Goal: Information Seeking & Learning: Learn about a topic

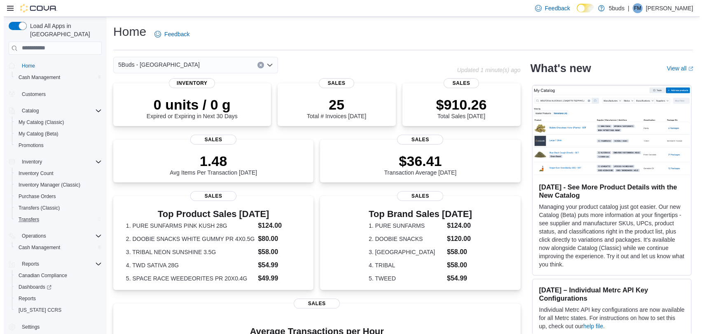
scroll to position [0, 0]
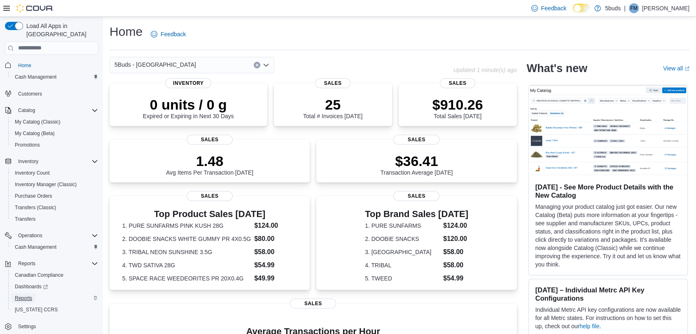
click at [24, 295] on span "Reports" at bounding box center [23, 298] width 17 height 7
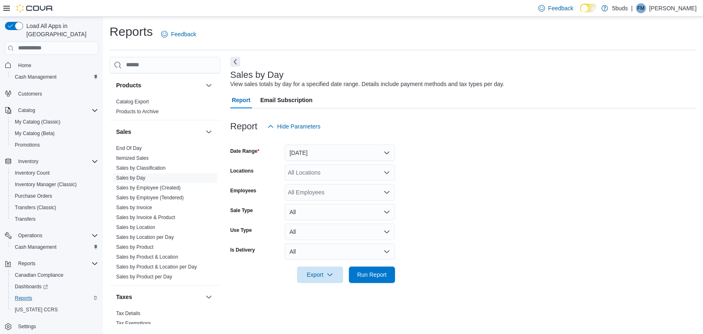
scroll to position [606, 0]
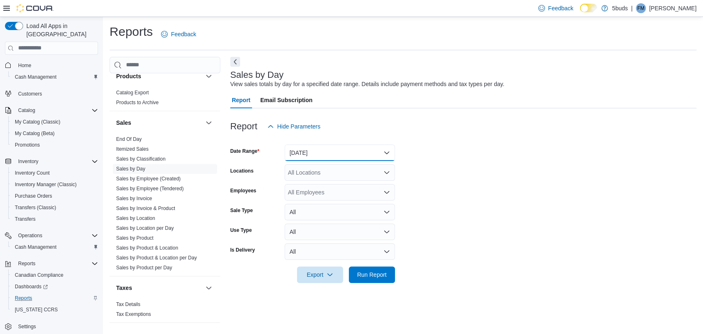
click at [299, 150] on button "Yesterday" at bounding box center [340, 153] width 110 height 16
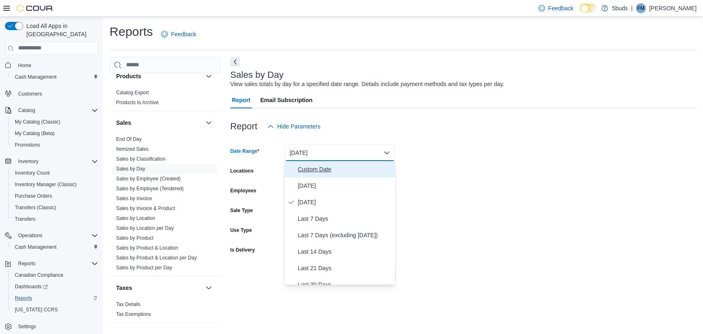
click at [303, 167] on span "Custom Date" at bounding box center [345, 169] width 94 height 10
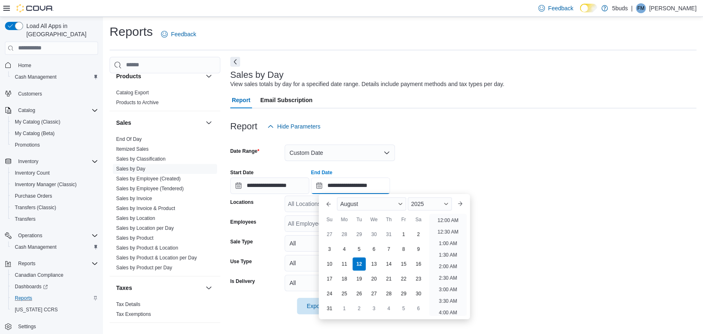
click at [331, 185] on input "**********" at bounding box center [350, 185] width 79 height 16
click at [451, 252] on li "5:00 PM" at bounding box center [447, 251] width 25 height 10
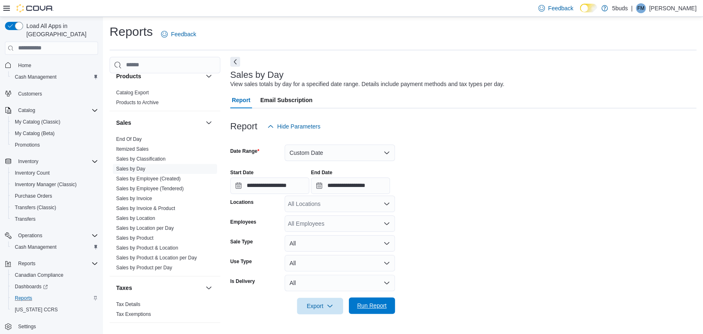
click at [376, 302] on span "Run Report" at bounding box center [372, 305] width 30 height 8
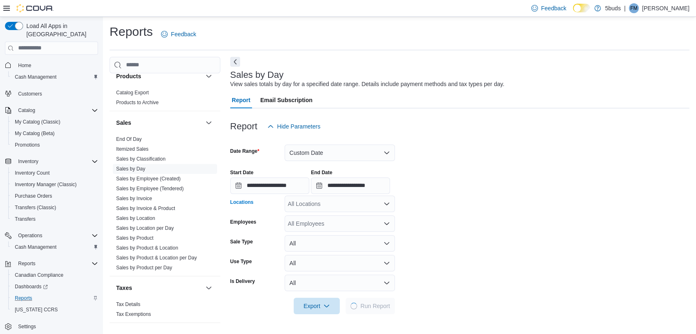
click at [350, 203] on div "All Locations" at bounding box center [340, 204] width 110 height 16
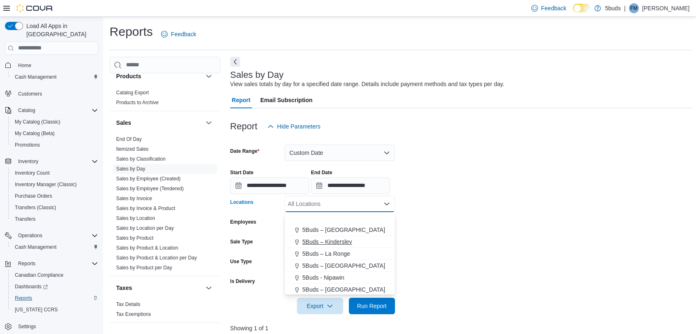
scroll to position [61, 0]
click at [336, 274] on span "5Buds - [GEOGRAPHIC_DATA]" at bounding box center [343, 276] width 82 height 8
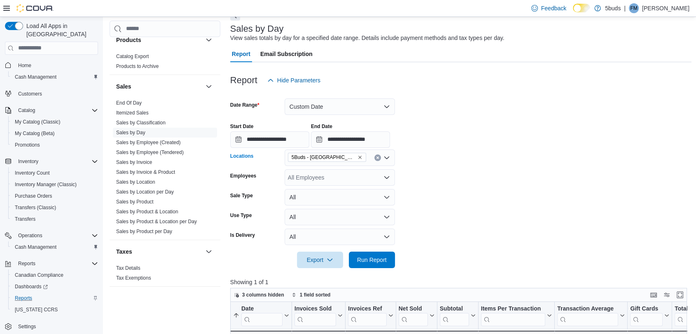
scroll to position [46, 0]
click at [362, 159] on div "5Buds - Weyburn Combo box. Selected. 5Buds - Weyburn. Press Backspace to delete…" at bounding box center [340, 158] width 110 height 16
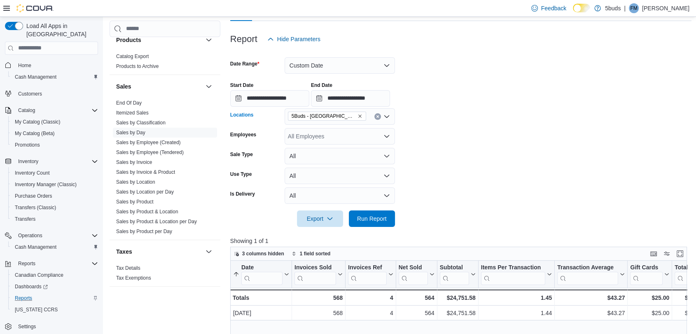
scroll to position [137, 0]
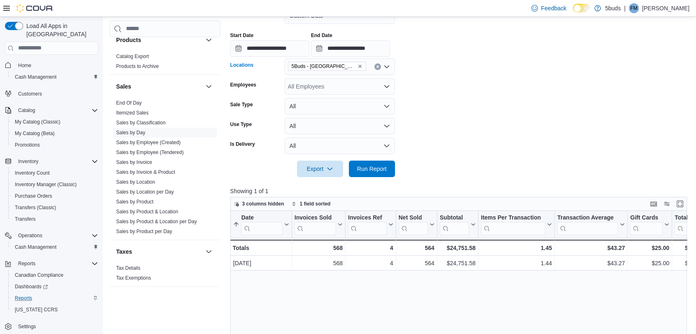
click at [387, 69] on icon "Open list of options" at bounding box center [386, 66] width 7 height 7
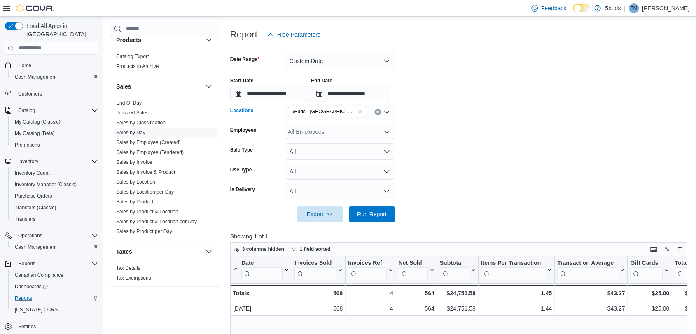
scroll to position [46, 0]
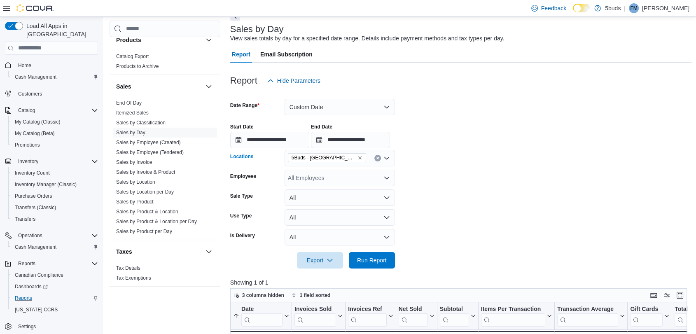
click at [386, 160] on icon "Open list of options" at bounding box center [386, 158] width 7 height 7
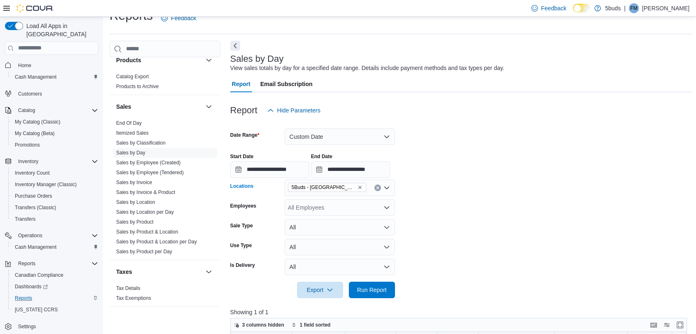
scroll to position [0, 0]
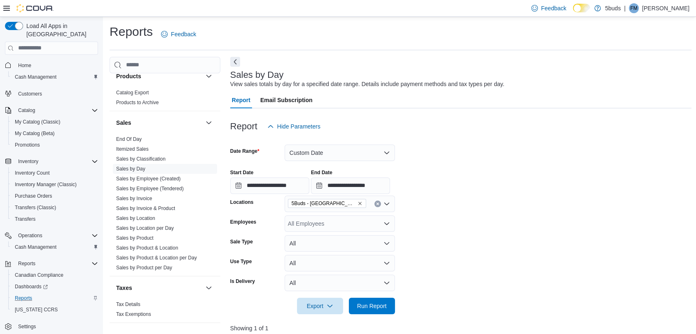
click at [465, 186] on div "**********" at bounding box center [461, 178] width 462 height 31
click at [369, 299] on span "Run Report" at bounding box center [372, 305] width 36 height 16
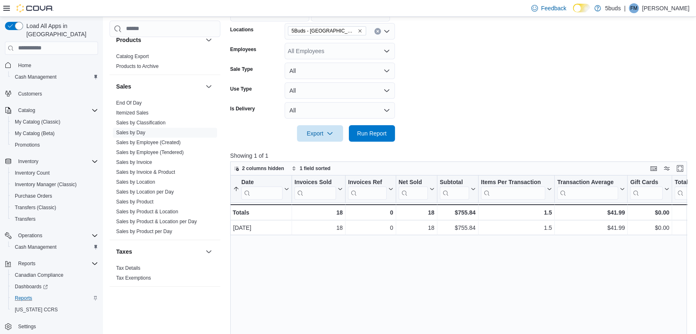
scroll to position [137, 0]
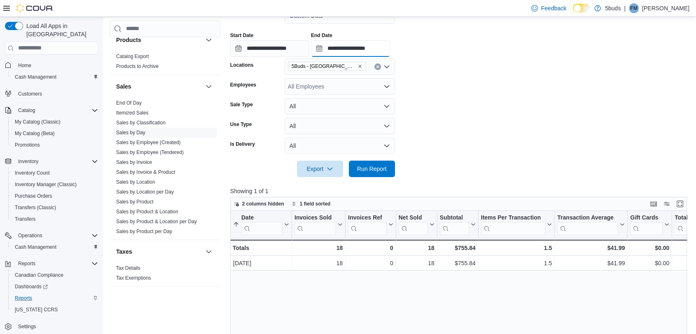
click at [331, 48] on input "**********" at bounding box center [350, 48] width 79 height 16
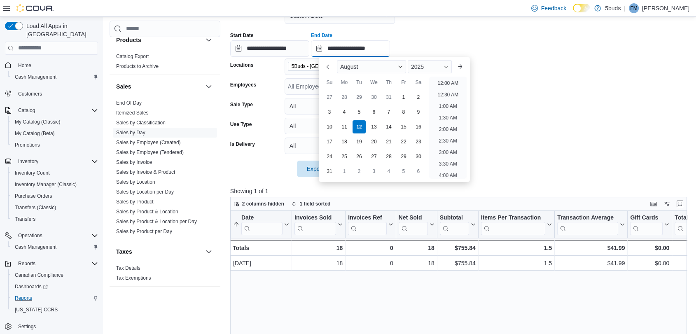
scroll to position [418, 0]
click at [444, 79] on li "6:00 PM" at bounding box center [447, 81] width 25 height 10
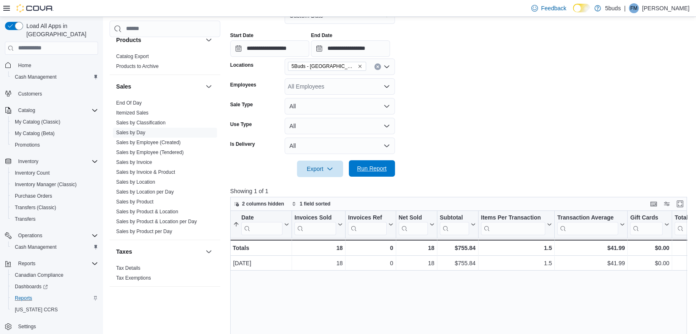
click at [364, 162] on span "Run Report" at bounding box center [372, 168] width 36 height 16
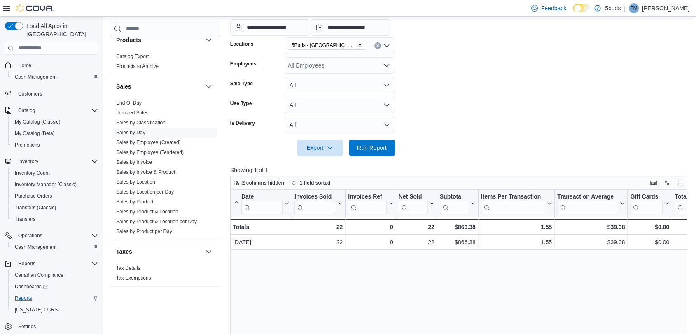
scroll to position [137, 0]
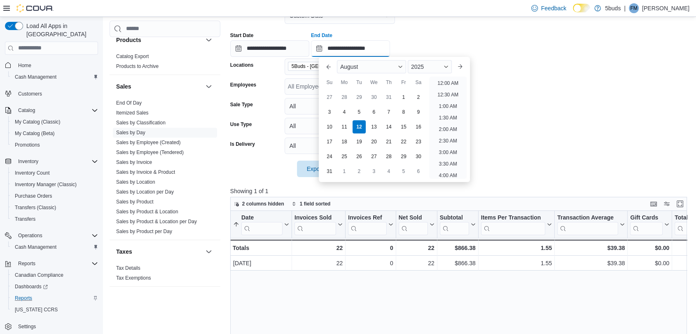
click at [324, 51] on input "**********" at bounding box center [350, 48] width 79 height 16
click at [449, 83] on li "7:00 PM" at bounding box center [447, 81] width 25 height 10
type input "**********"
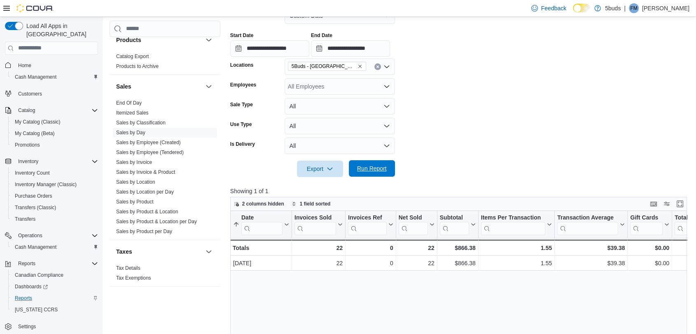
click at [385, 171] on span "Run Report" at bounding box center [372, 168] width 30 height 8
click at [20, 62] on span "Home" at bounding box center [24, 65] width 13 height 7
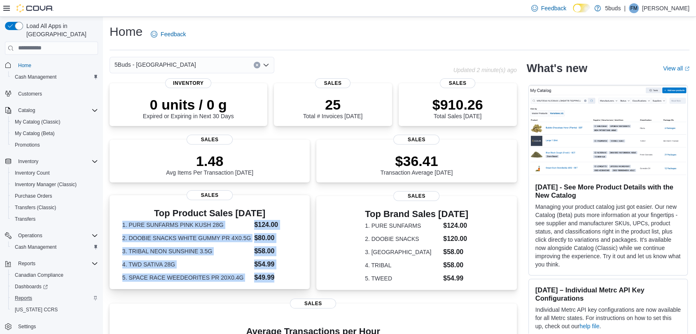
drag, startPoint x: 119, startPoint y: 225, endPoint x: 281, endPoint y: 284, distance: 172.6
click at [281, 282] on div "Top Product Sales Today 1. PURE SUNFARMS PINK KUSH 28G $124.00 2. DOOBIE SNACKS…" at bounding box center [209, 243] width 187 height 77
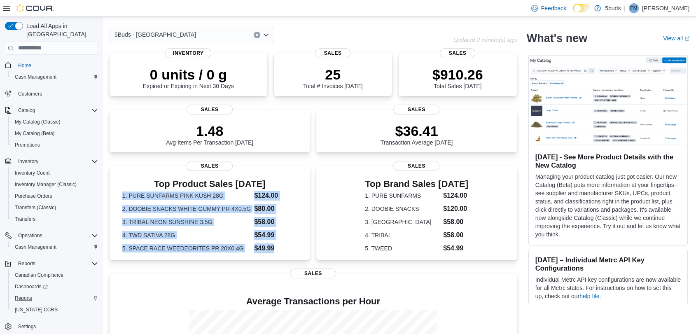
scroll to position [91, 0]
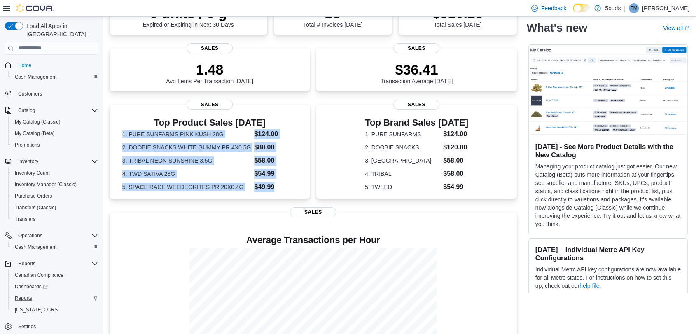
click at [212, 211] on div "0 units / 0 g Expired or Expiring in Next 30 Days Inventory 25 Total # Invoices…" at bounding box center [313, 187] width 407 height 390
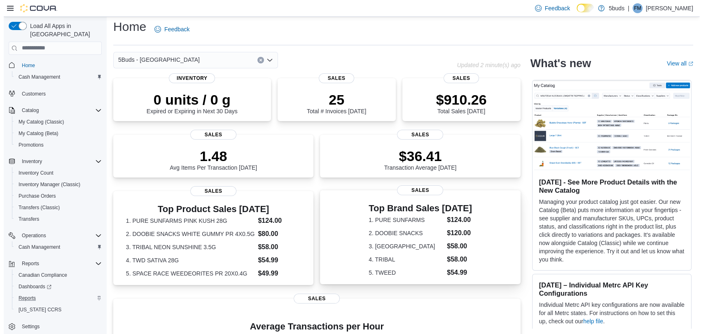
scroll to position [0, 0]
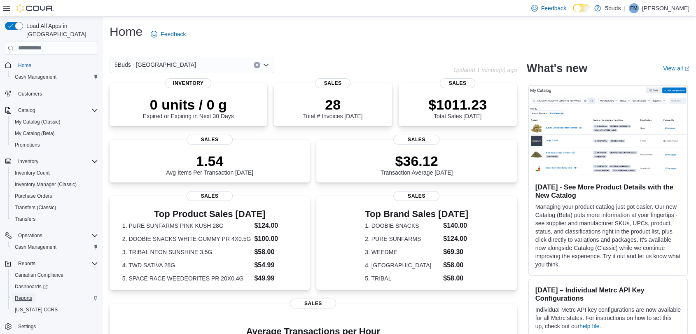
click at [21, 295] on span "Reports" at bounding box center [23, 298] width 17 height 7
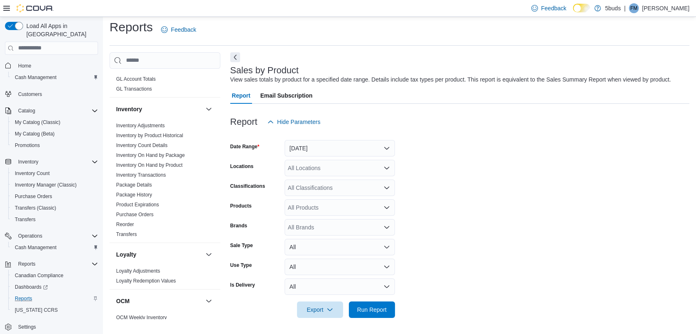
scroll to position [320, 0]
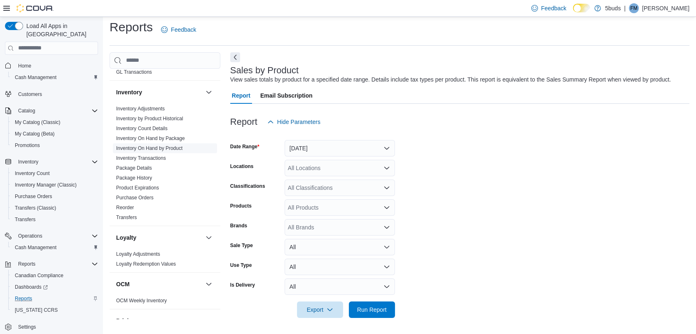
click at [152, 145] on link "Inventory On Hand by Product" at bounding box center [149, 148] width 66 height 6
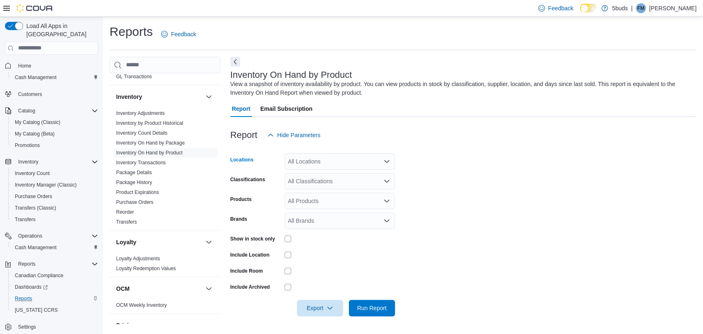
click at [334, 154] on div "All Locations" at bounding box center [340, 161] width 110 height 16
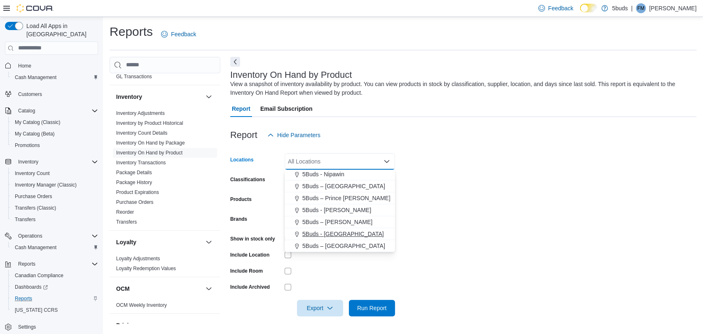
click at [341, 235] on span "5Buds - [GEOGRAPHIC_DATA]" at bounding box center [343, 234] width 82 height 8
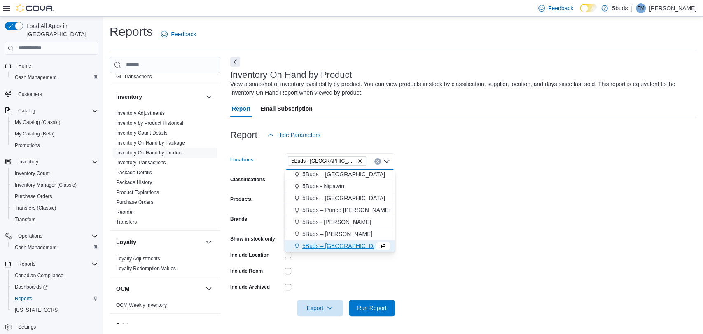
click at [504, 215] on form "Locations 5Buds - Weyburn Combo box. Selected. 5Buds - Weyburn. Press Backspace…" at bounding box center [463, 229] width 466 height 173
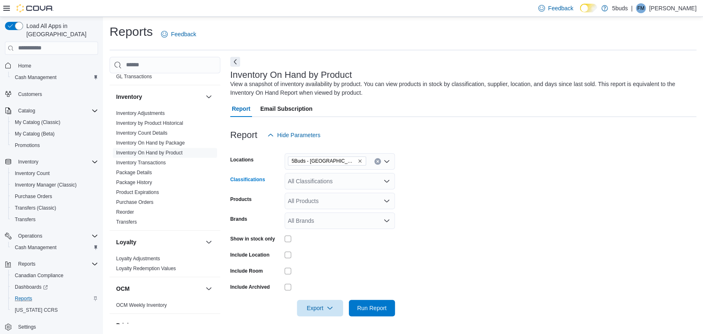
click at [336, 183] on div "All Classifications" at bounding box center [340, 181] width 110 height 16
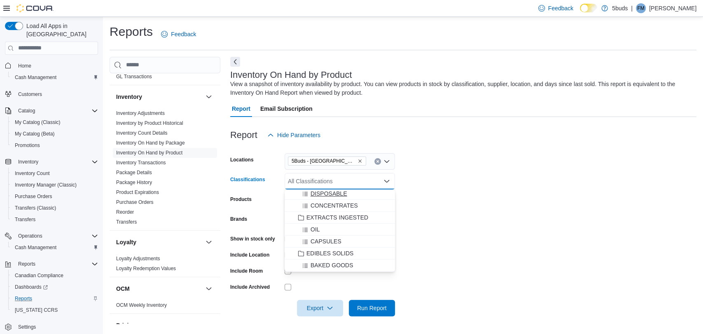
click at [328, 194] on span "DISPOSABLE" at bounding box center [328, 193] width 37 height 8
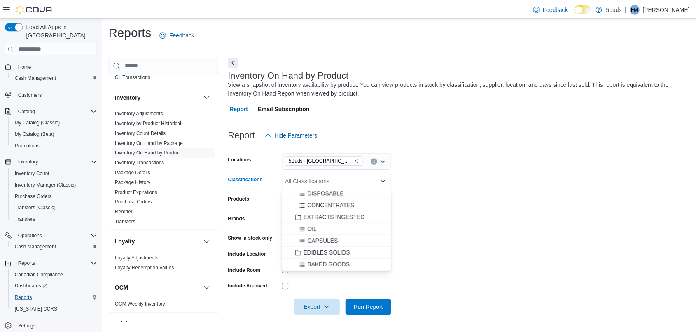
scroll to position [227, 0]
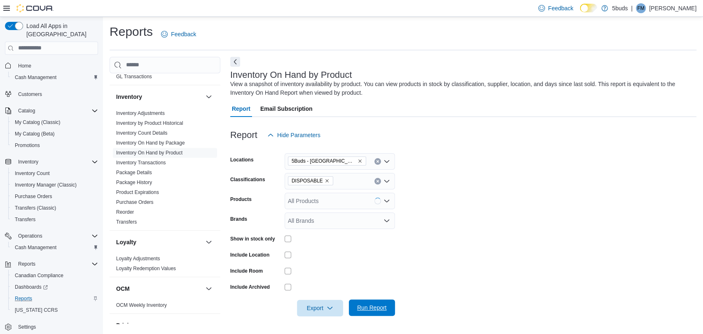
click at [376, 303] on span "Run Report" at bounding box center [372, 307] width 36 height 16
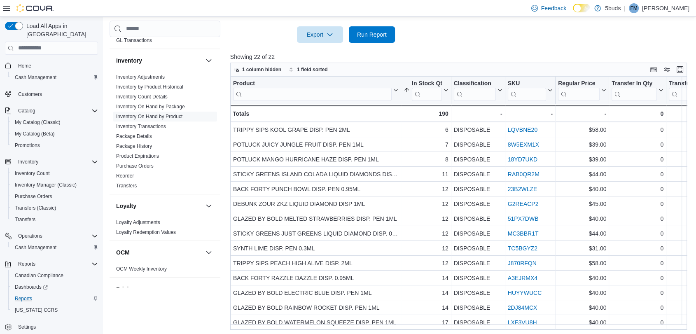
scroll to position [275, 0]
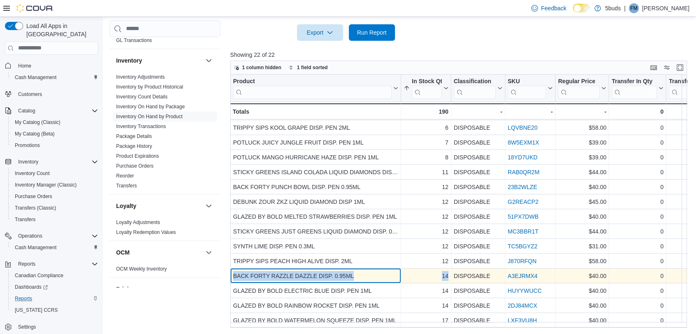
drag, startPoint x: 235, startPoint y: 269, endPoint x: 447, endPoint y: 272, distance: 212.1
click at [447, 272] on div "BACK FORTY RAZZLE DAZZLE DISP. 0.95ML - Product, column 1, row 19 14 - In Stock…" at bounding box center [691, 275] width 922 height 15
copy div "BACK FORTY RAZZLE DAZZLE DISP. 0.95ML - Product, column 1, row 19 14"
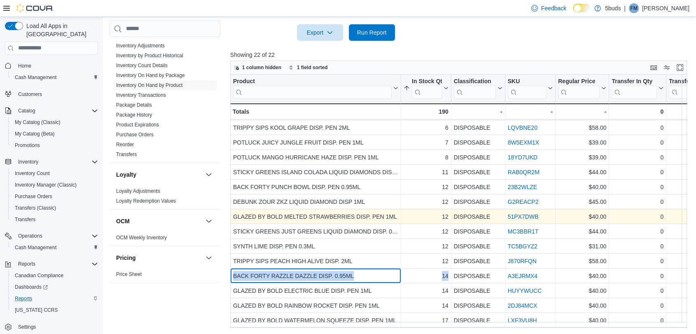
scroll to position [366, 0]
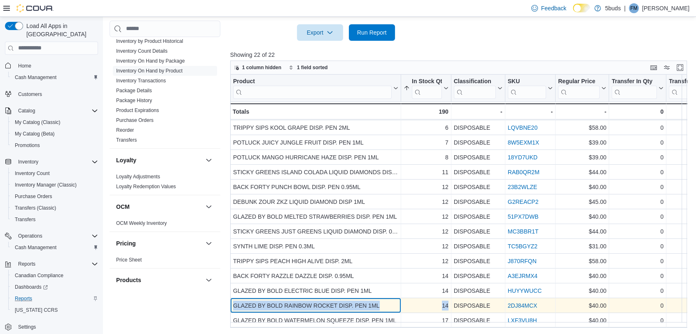
drag, startPoint x: 235, startPoint y: 300, endPoint x: 449, endPoint y: 301, distance: 214.1
click at [449, 301] on div "GLAZED BY BOLD RAINBOW ROCKET DISP. PEN 1ML - Product, column 1, row 21 14 - In…" at bounding box center [691, 305] width 922 height 15
copy div "GLAZED BY BOLD RAINBOW ROCKET DISP. PEN 1ML - Product, column 1, row 21 14"
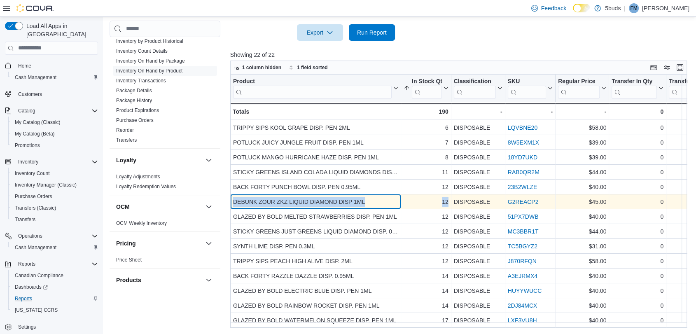
drag, startPoint x: 232, startPoint y: 195, endPoint x: 452, endPoint y: 192, distance: 220.3
click at [452, 194] on div "DEBUNK ZOUR ZKZ LIQUID DIAMOND DISP 1ML - Product, column 1, row 14 12 - In Sto…" at bounding box center [691, 201] width 922 height 15
copy div "DEBUNK ZOUR ZKZ LIQUID DIAMOND DISP 1ML - Product, column 1, row 14 12 - In Sto…"
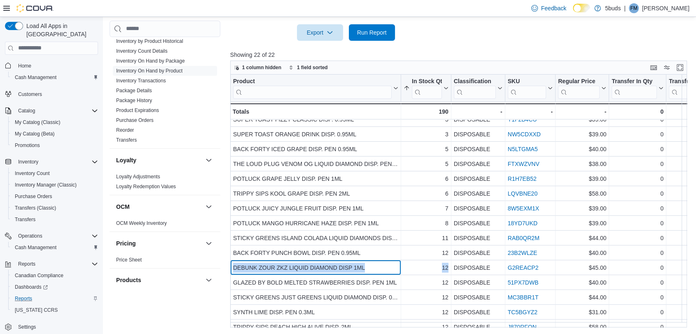
scroll to position [31, 0]
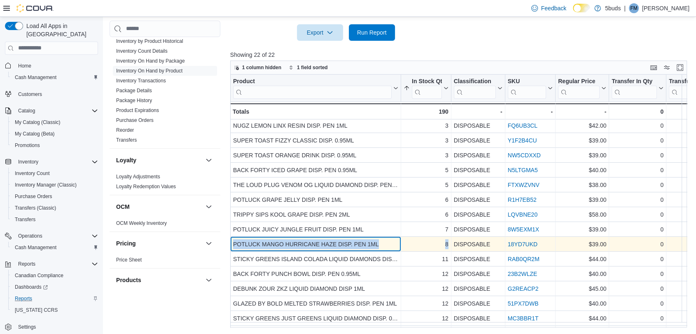
drag, startPoint x: 233, startPoint y: 242, endPoint x: 453, endPoint y: 242, distance: 219.5
click at [454, 242] on div "POTLUCK MANGO HURRICANE HAZE DISP. PEN 1ML - Product, column 1, row 11 8 - In S…" at bounding box center [691, 244] width 922 height 15
copy div "POTLUCK MANGO HURRICANE HAZE DISP. PEN 1ML - Product, column 1, row 11 8 - In S…"
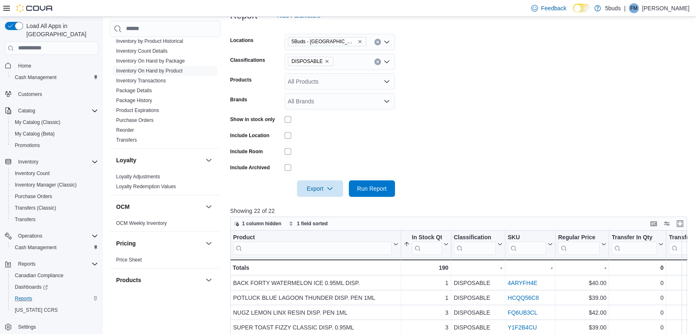
scroll to position [1, 0]
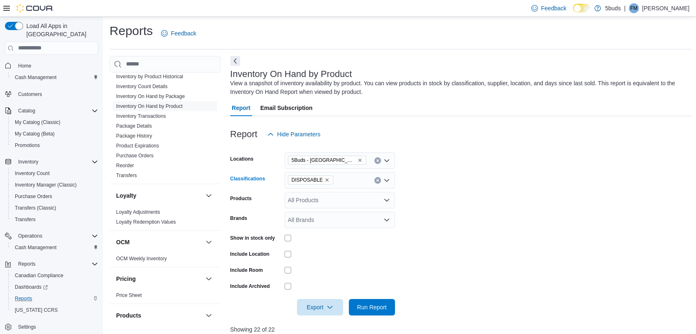
click at [324, 180] on icon "Remove DISPOSABLE from selection in this group" at bounding box center [326, 179] width 5 height 5
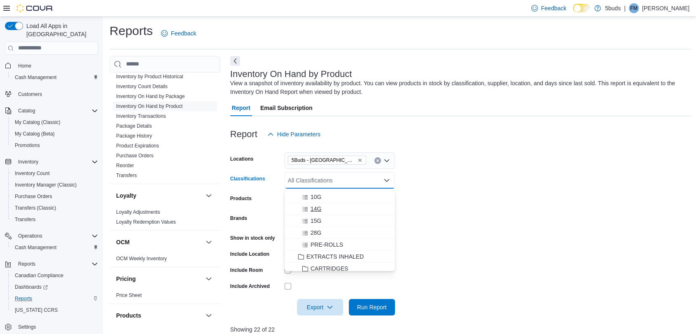
click at [313, 205] on span "14G" at bounding box center [315, 209] width 11 height 8
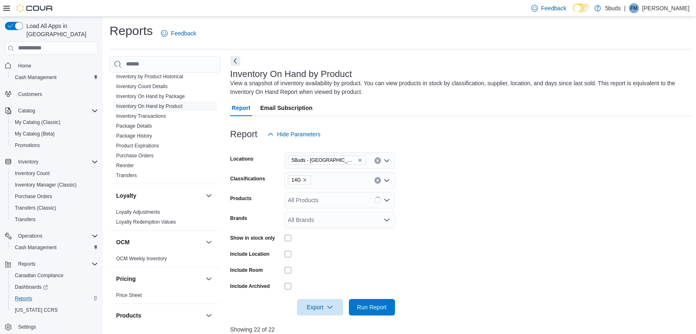
click at [494, 208] on form "Locations 5Buds - Weyburn Classifications 14G Products All Products Brands All …" at bounding box center [461, 228] width 462 height 173
click at [379, 300] on span "Run Report" at bounding box center [372, 307] width 36 height 16
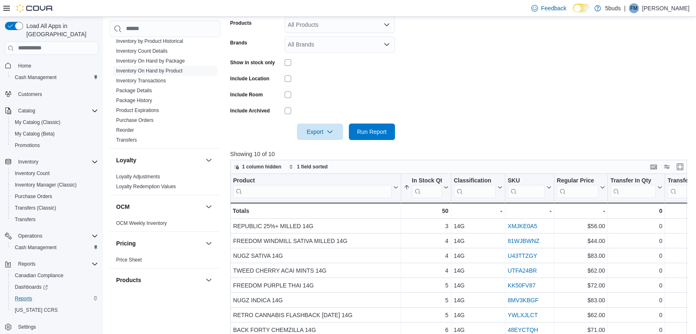
scroll to position [230, 0]
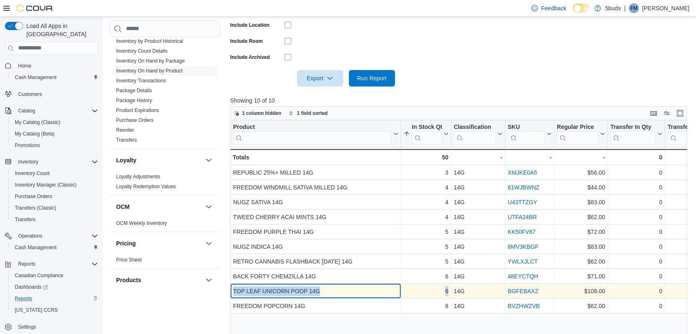
drag, startPoint x: 233, startPoint y: 291, endPoint x: 448, endPoint y: 291, distance: 214.9
click at [448, 291] on div "TOP LEAF UNICORN POOP 14G - Product, column 1, row 9 6 - In Stock Qty, column 2…" at bounding box center [690, 291] width 920 height 15
copy div "TOP LEAF UNICORN POOP 14G - Product, column 1, row 9 6"
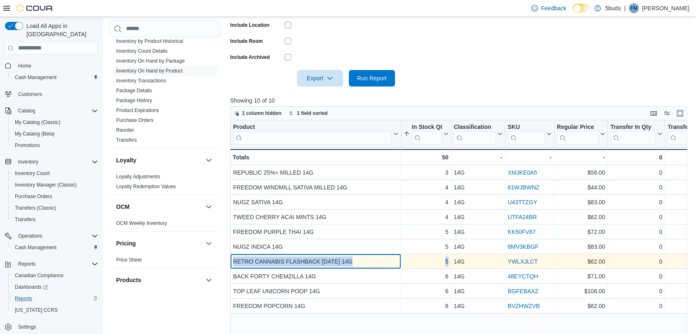
drag, startPoint x: 233, startPoint y: 259, endPoint x: 450, endPoint y: 259, distance: 216.2
click at [450, 259] on div "RETRO CANNABIS FLASHBACK FRIDAY 14G - Product, column 1, row 7 5 - In Stock Qty…" at bounding box center [690, 261] width 920 height 15
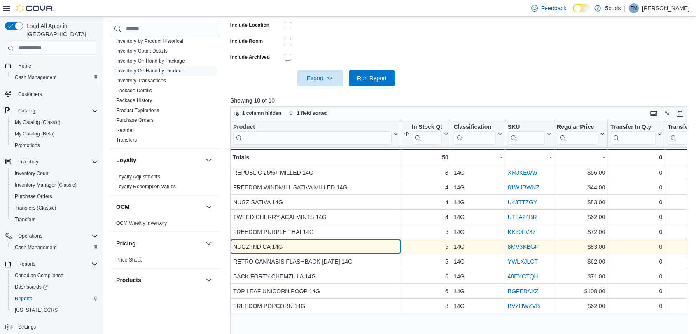
drag, startPoint x: 306, startPoint y: 261, endPoint x: 248, endPoint y: 250, distance: 59.6
click at [248, 250] on div "NUGZ INDICA 14G" at bounding box center [315, 247] width 165 height 10
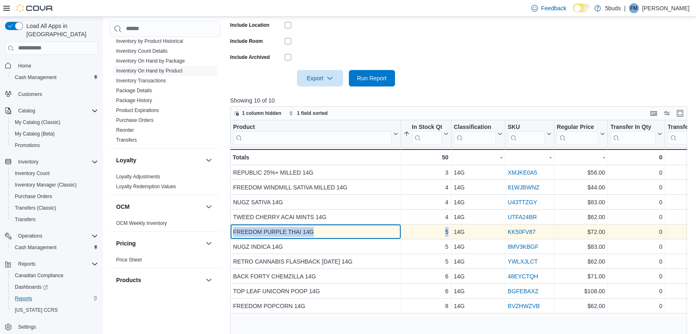
drag, startPoint x: 233, startPoint y: 229, endPoint x: 449, endPoint y: 231, distance: 215.4
click at [449, 231] on div "FREEDOM PURPLE THAI 14G - Product, column 1, row 5 5 - In Stock Qty, column 2, …" at bounding box center [690, 231] width 920 height 15
copy div "FREEDOM PURPLE THAI 14G - Product, column 1, row 5 5"
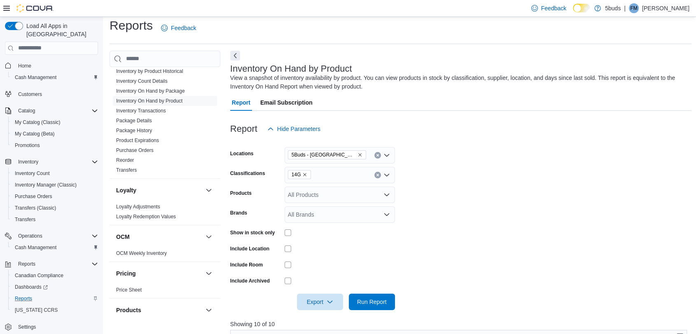
scroll to position [1, 0]
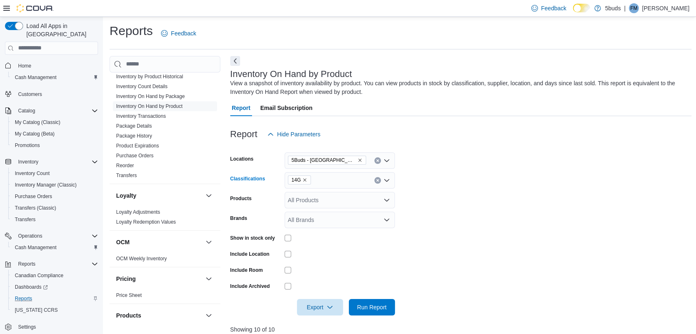
click at [304, 179] on icon "Remove 14G from selection in this group" at bounding box center [304, 179] width 3 height 3
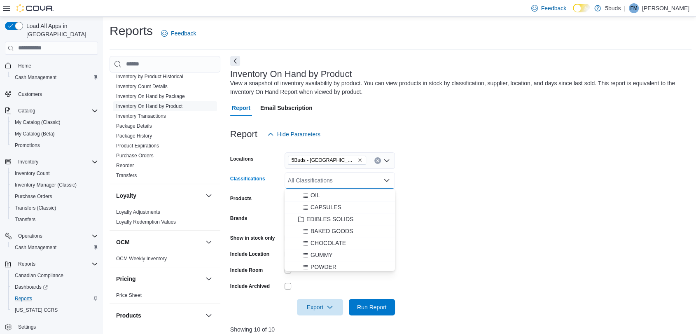
scroll to position [274, 0]
click at [322, 238] on span "GUMMY" at bounding box center [321, 242] width 22 height 8
click at [453, 276] on form "Locations 5Buds - Weyburn Classifications GUMMY Combo box. Selected. GUMMY. Pre…" at bounding box center [461, 228] width 462 height 173
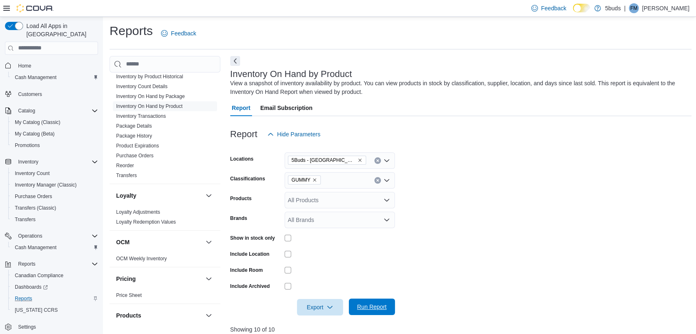
click at [367, 303] on span "Run Report" at bounding box center [372, 307] width 30 height 8
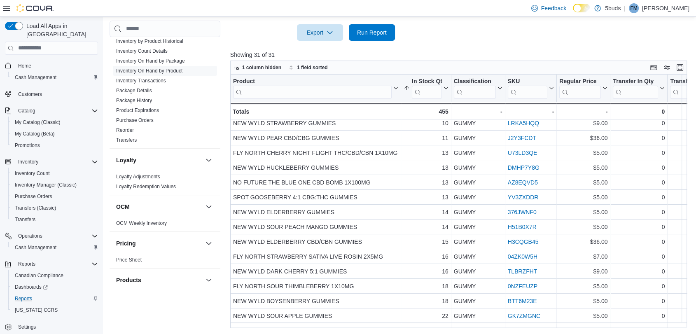
scroll to position [137, 0]
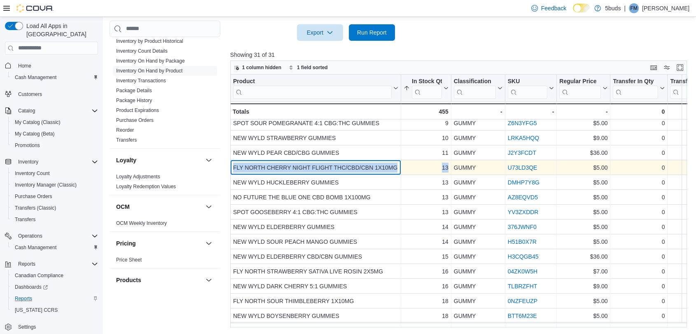
drag, startPoint x: 232, startPoint y: 166, endPoint x: 449, endPoint y: 168, distance: 217.4
click at [449, 168] on div "FLY NORTH CHERRY NIGHT FLIGHT THC/CBD/CBN 1X10MG - Product, column 1, row 13 13…" at bounding box center [691, 167] width 923 height 15
copy div "FLY NORTH CHERRY NIGHT FLIGHT THC/CBD/CBN 1X10MG - Product, column 1, row 13 13"
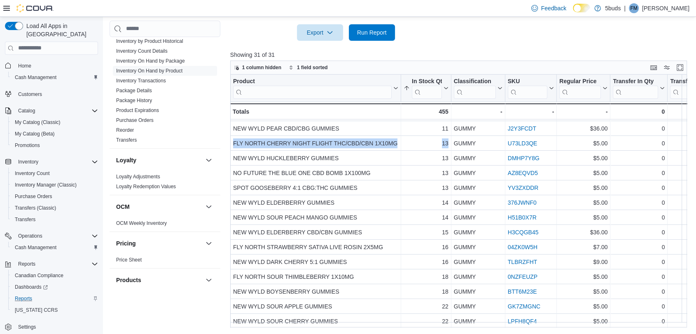
scroll to position [229, 0]
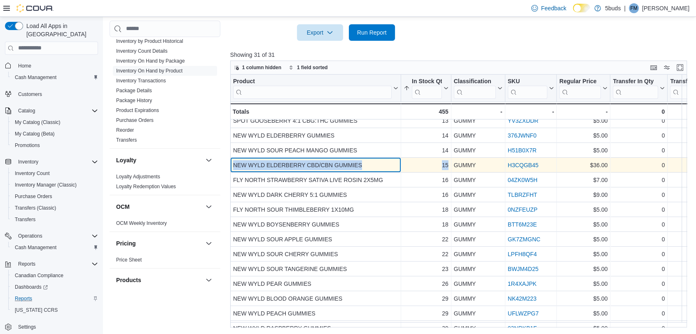
drag, startPoint x: 233, startPoint y: 165, endPoint x: 448, endPoint y: 164, distance: 214.5
click at [448, 164] on div "NEW WYLD ELDERBERRY CBD/CBN GUMMIES - Product, column 1, row 19 15 - In Stock Q…" at bounding box center [691, 165] width 923 height 15
copy div "NEW WYLD ELDERBERRY CBD/CBN GUMMIES - Product, column 1, row 19 15"
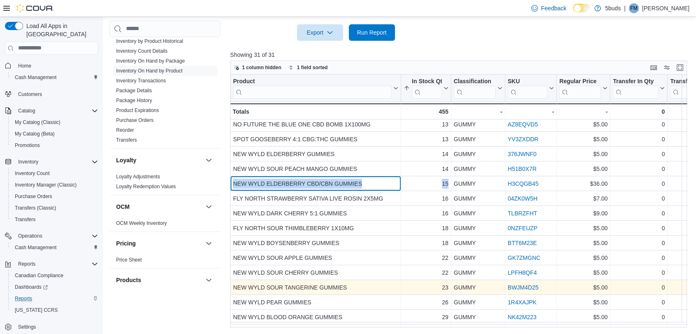
scroll to position [164, 0]
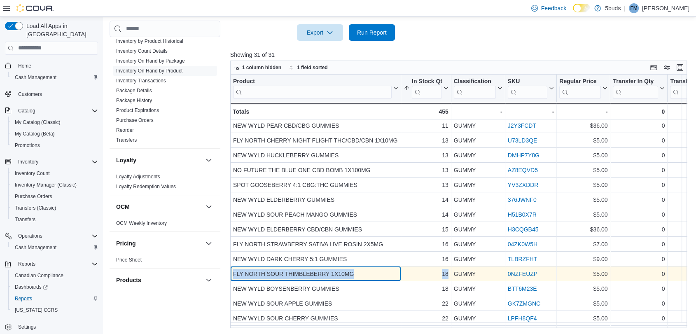
drag, startPoint x: 231, startPoint y: 273, endPoint x: 454, endPoint y: 274, distance: 222.8
click at [454, 274] on div "FLY NORTH SOUR THIMBLEBERRY 1X10MG - Product, column 1, row 22 18 - In Stock Qt…" at bounding box center [691, 273] width 923 height 15
copy div "FLY NORTH SOUR THIMBLEBERRY 1X10MG - Product, column 1, row 22 18 - In Stock Qt…"
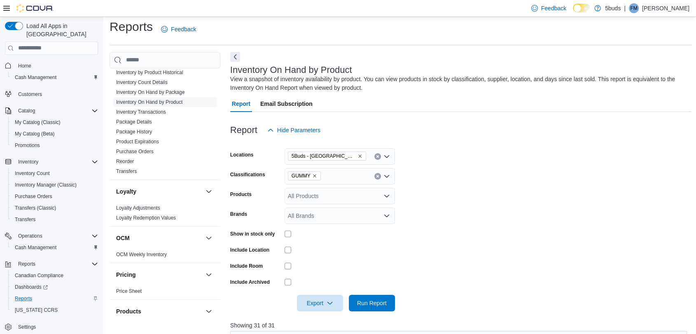
scroll to position [0, 0]
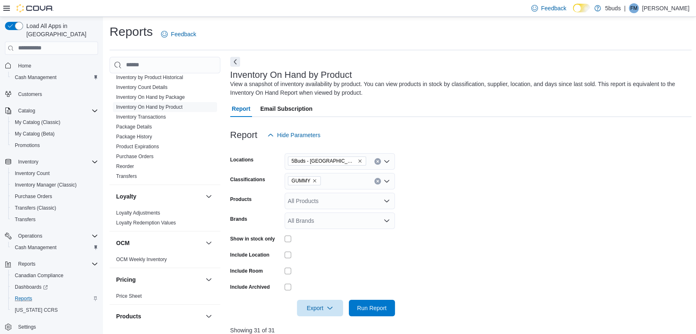
click at [314, 181] on icon "Remove GUMMY from selection in this group" at bounding box center [314, 180] width 5 height 5
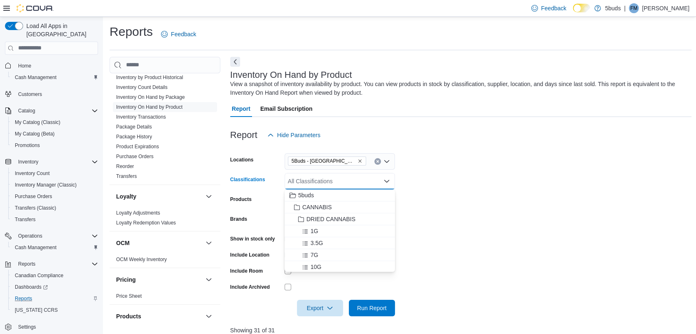
click at [320, 180] on div "All Classifications Combo box. Selected. Combo box input. All Classifications. …" at bounding box center [340, 181] width 110 height 16
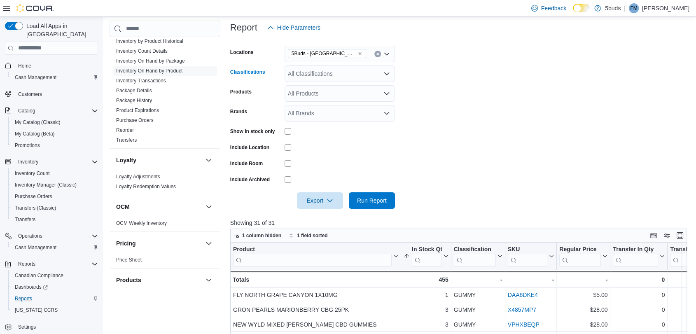
scroll to position [91, 0]
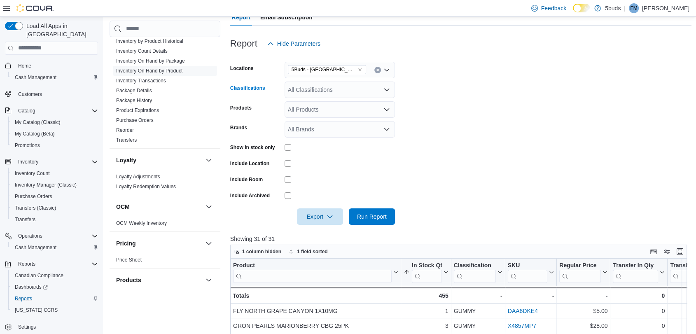
click at [320, 90] on div "All Classifications" at bounding box center [340, 90] width 110 height 16
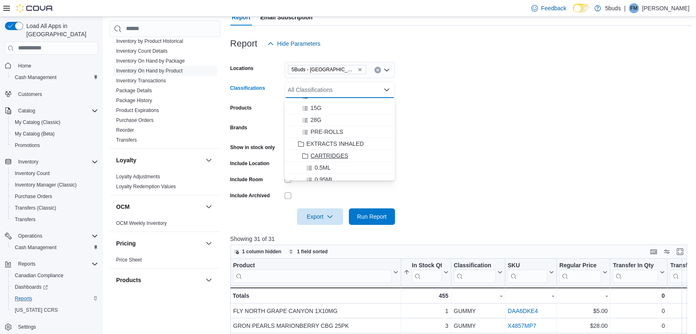
click at [331, 152] on span "CARTRIDGES" at bounding box center [329, 156] width 38 height 8
click at [520, 165] on form "Locations 5Buds - Weyburn Classifications CARTRIDGES Combo box. Selected. CARTR…" at bounding box center [461, 138] width 462 height 173
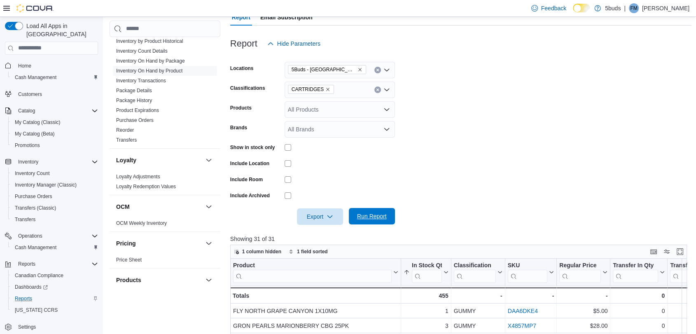
click at [376, 215] on span "Run Report" at bounding box center [372, 216] width 30 height 8
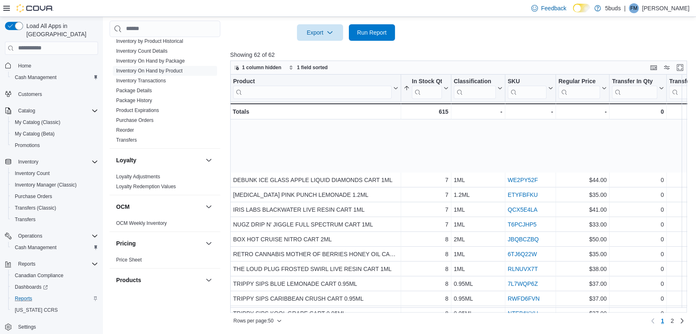
scroll to position [366, 0]
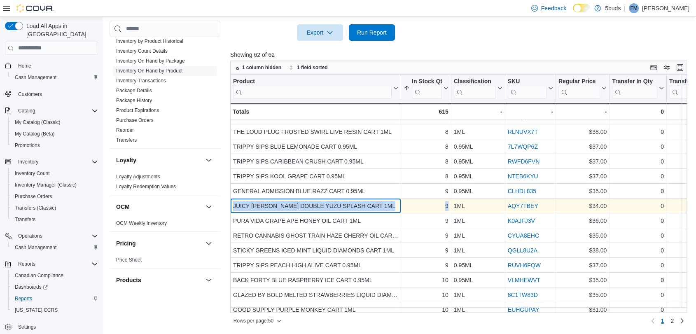
drag, startPoint x: 234, startPoint y: 203, endPoint x: 451, endPoint y: 205, distance: 217.4
click at [451, 205] on div "JUICY HOOTS DOUBLE YUZU SPLASH CART 1ML - Product, column 1, row 31 9 - In Stoc…" at bounding box center [691, 205] width 922 height 15
copy div "JUICY HOOTS DOUBLE YUZU SPLASH CART 1ML - Product, column 1, row 31 9 - In Stoc…"
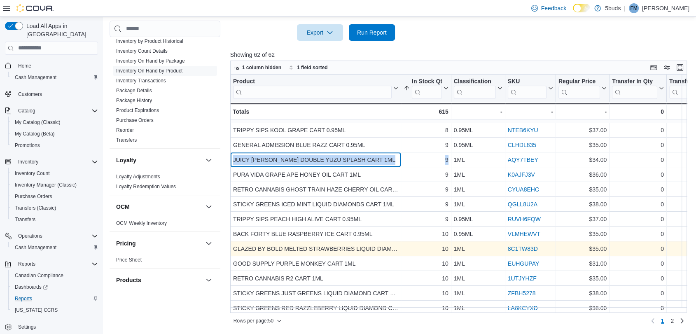
scroll to position [457, 0]
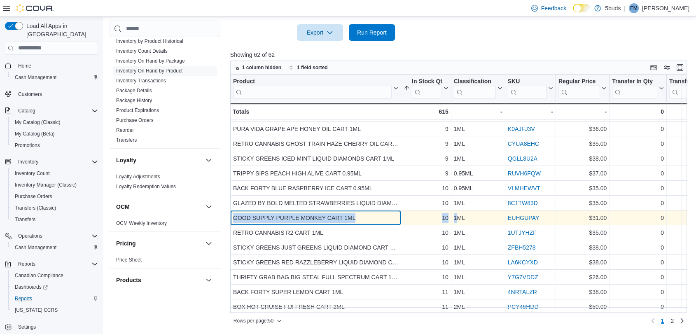
drag, startPoint x: 234, startPoint y: 217, endPoint x: 459, endPoint y: 219, distance: 224.4
click at [459, 219] on div "GOOD SUPPLY PURPLE MONKEY CART 1ML - Product, column 1, row 38 10 - In Stock Qt…" at bounding box center [691, 217] width 922 height 15
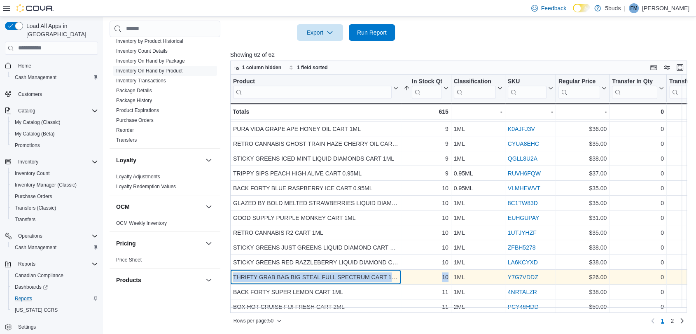
drag, startPoint x: 231, startPoint y: 274, endPoint x: 453, endPoint y: 278, distance: 222.8
click at [453, 278] on div "THRIFTY GRAB BAG BIG STEAL FULL SPECTRUM CART 1ML - Product, column 1, row 42 1…" at bounding box center [691, 277] width 922 height 15
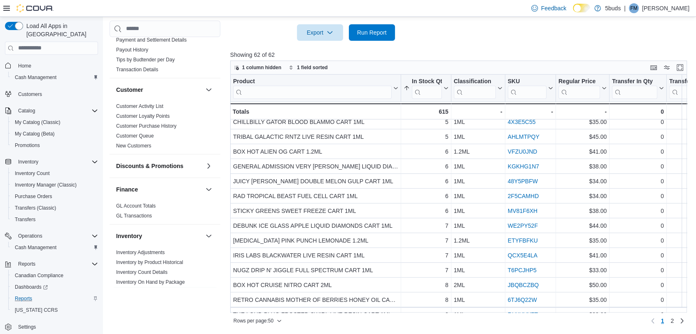
scroll to position [91, 0]
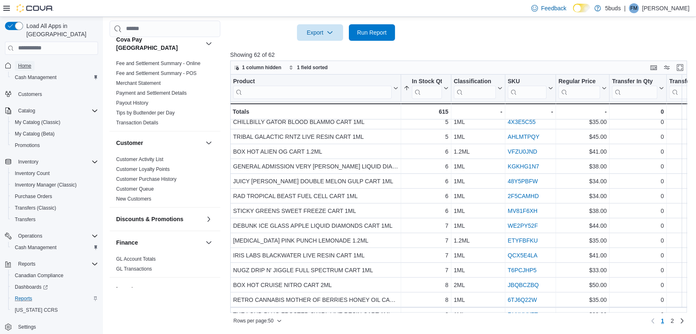
click at [27, 63] on span "Home" at bounding box center [24, 66] width 13 height 7
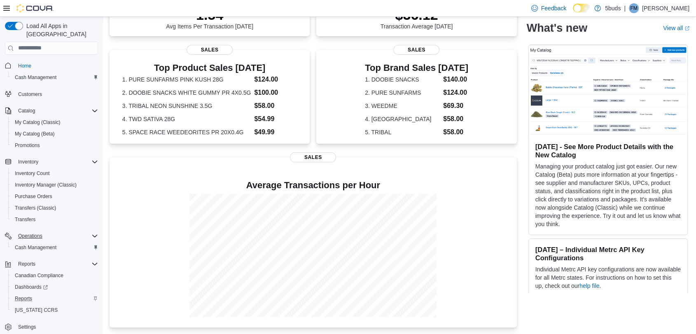
scroll to position [154, 0]
click at [23, 295] on span "Reports" at bounding box center [23, 298] width 17 height 7
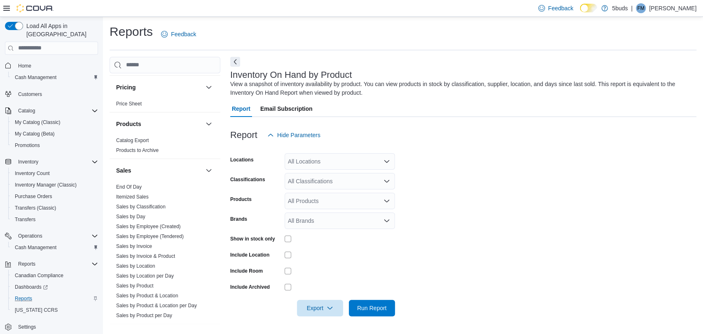
scroll to position [606, 0]
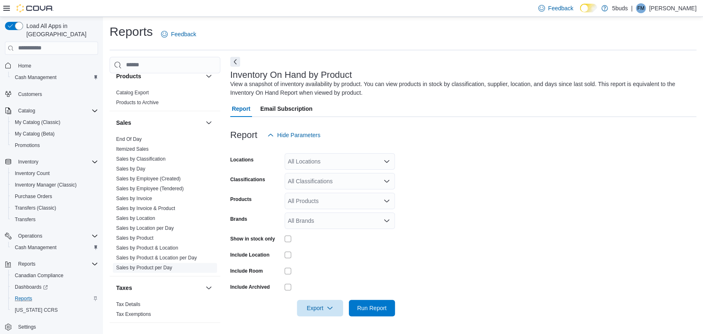
click at [153, 264] on span "Sales by Product per Day" at bounding box center [165, 268] width 104 height 10
click at [152, 265] on link "Sales by Product per Day" at bounding box center [144, 268] width 56 height 6
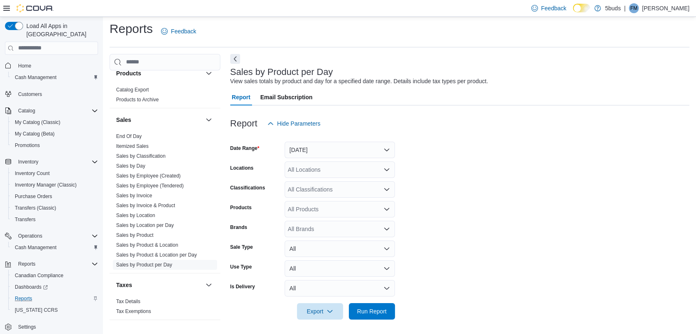
scroll to position [5, 0]
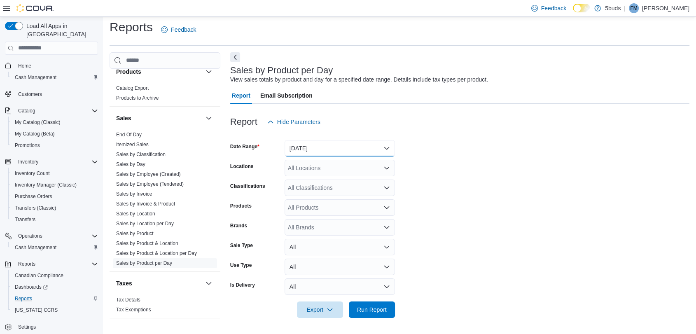
click at [334, 145] on button "Yesterday" at bounding box center [340, 148] width 110 height 16
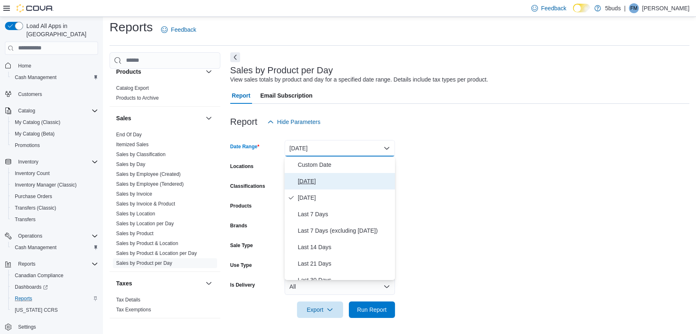
click at [323, 185] on span "[DATE]" at bounding box center [345, 181] width 94 height 10
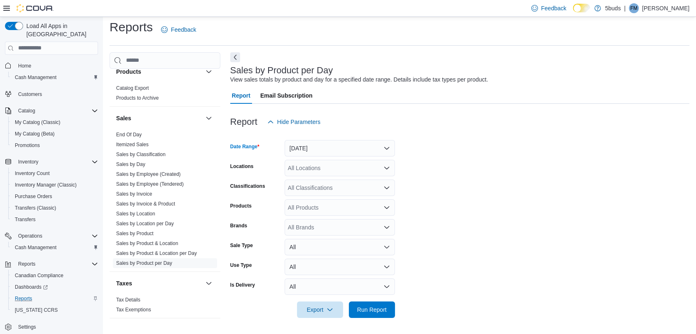
click at [317, 169] on div "All Locations" at bounding box center [340, 168] width 110 height 16
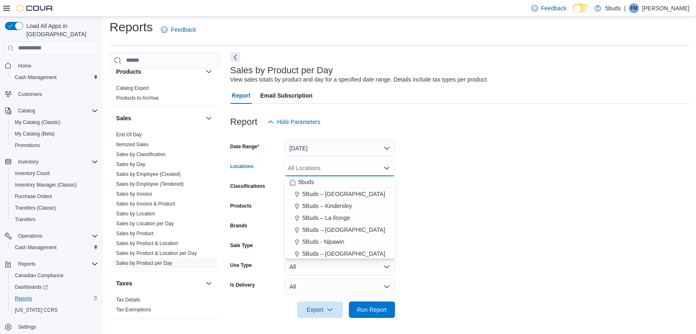
scroll to position [61, 0]
click at [322, 241] on span "5Buds - [GEOGRAPHIC_DATA]" at bounding box center [343, 240] width 82 height 8
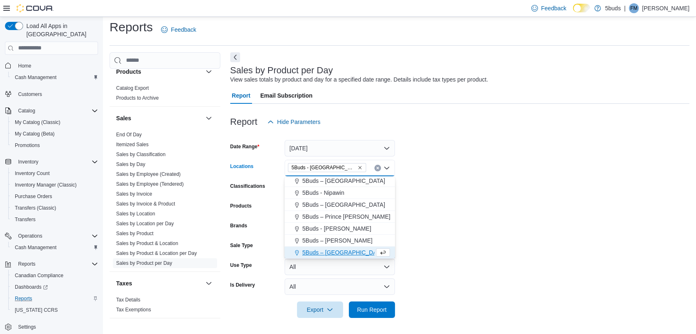
scroll to position [49, 0]
click at [511, 243] on form "Date Range Today Locations 5Buds - Weyburn Combo box. Selected. 5Buds - Weyburn…" at bounding box center [459, 224] width 459 height 188
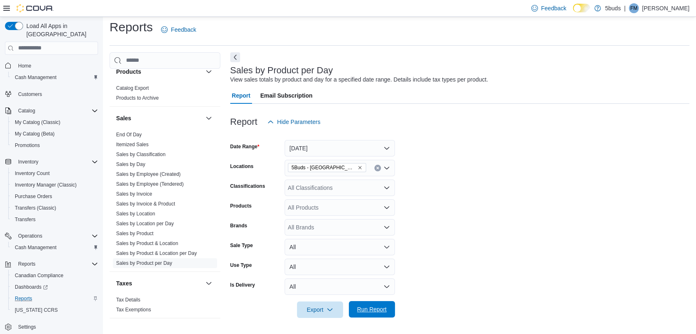
click at [366, 310] on span "Run Report" at bounding box center [372, 309] width 30 height 8
click at [336, 207] on div "All Products" at bounding box center [340, 207] width 110 height 16
type input "**********"
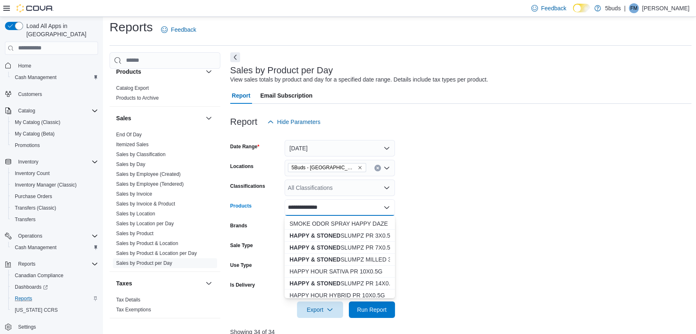
scroll to position [91, 0]
click at [318, 206] on input "**********" at bounding box center [308, 208] width 41 height 10
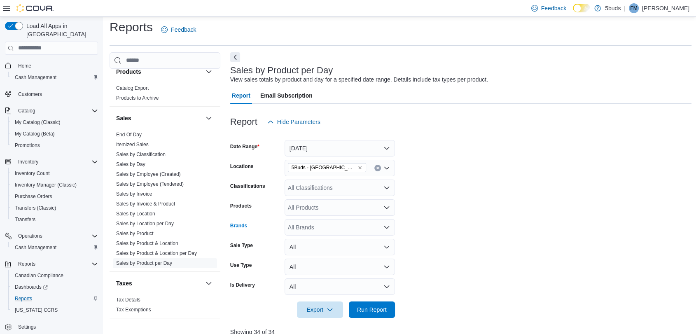
click at [308, 225] on div "All Brands" at bounding box center [340, 227] width 110 height 16
type input "*****"
click at [311, 241] on span "HAPPY & STONED" at bounding box center [339, 241] width 100 height 8
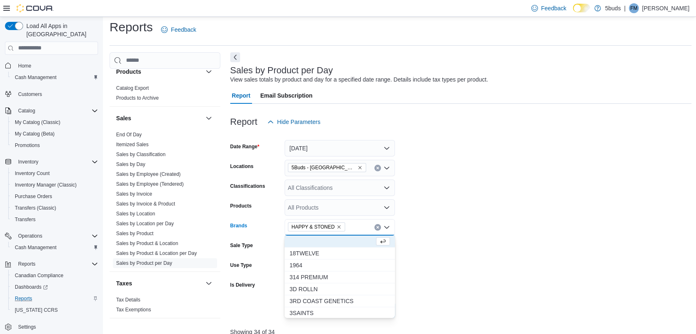
click at [497, 231] on form "Date Range Today Locations 5Buds - Weyburn Classifications All Classifications …" at bounding box center [461, 224] width 462 height 188
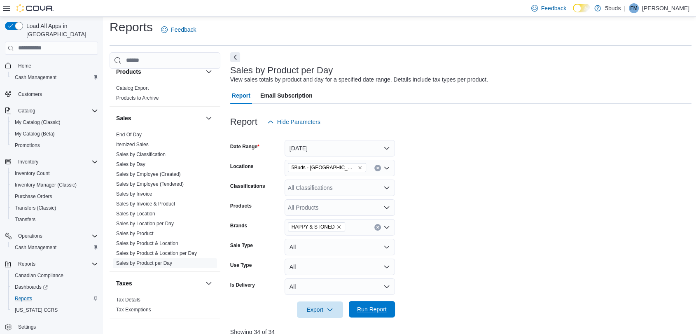
click at [378, 309] on span "Run Report" at bounding box center [372, 309] width 30 height 8
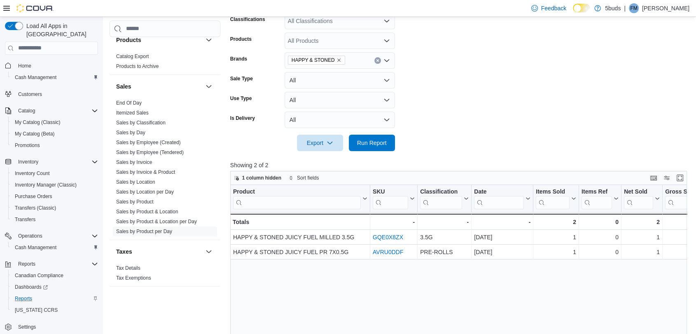
scroll to position [96, 0]
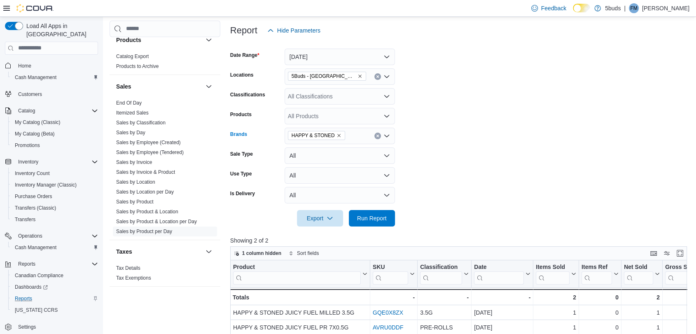
click at [336, 136] on icon "Remove HAPPY & STONED from selection in this group" at bounding box center [338, 135] width 5 height 5
type input "*****"
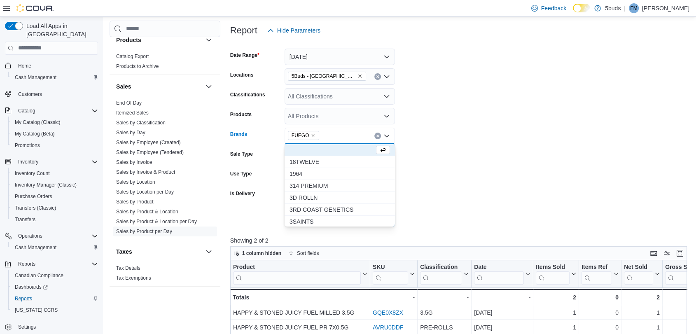
click at [545, 154] on form "Date Range Today Locations 5Buds - Weyburn Classifications All Classifications …" at bounding box center [461, 133] width 462 height 188
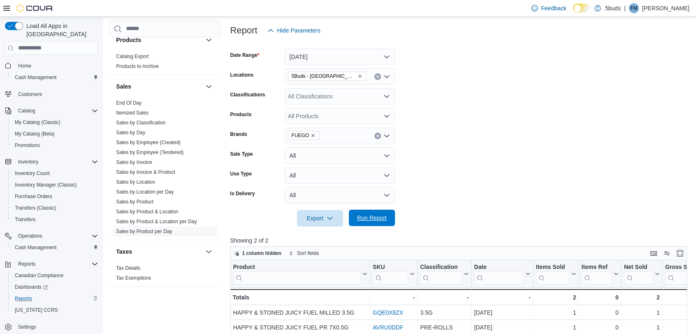
click at [356, 215] on span "Run Report" at bounding box center [372, 218] width 36 height 16
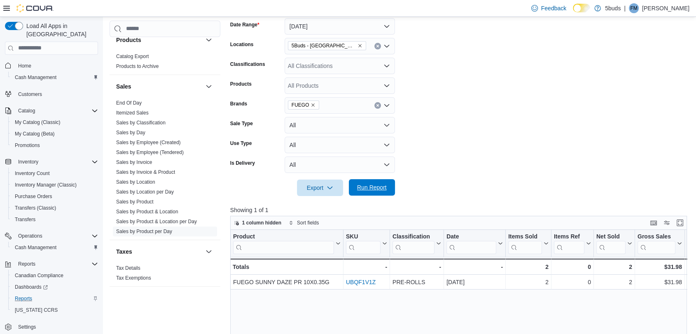
scroll to position [188, 0]
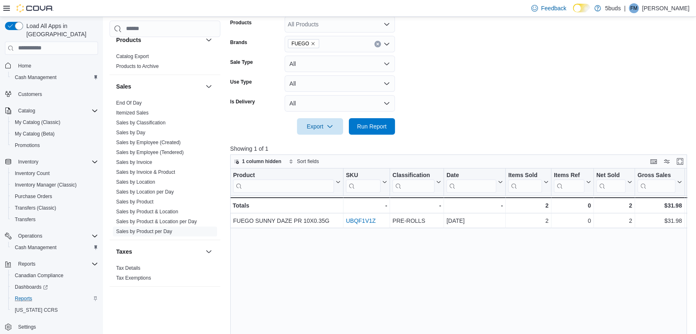
click at [312, 43] on icon "Remove FUEGO from selection in this group" at bounding box center [313, 43] width 3 height 3
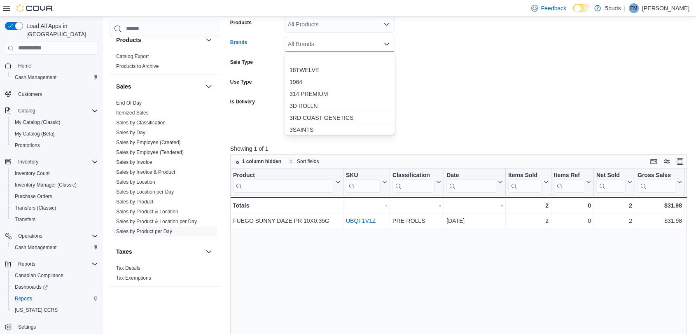
click at [311, 43] on div "All Brands Combo box. Selected. Combo box input. All Brands. Type some text or,…" at bounding box center [340, 44] width 110 height 16
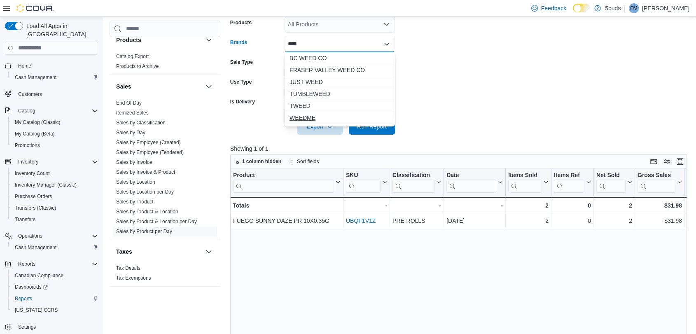
type input "****"
click at [315, 114] on span "WEEDME" at bounding box center [339, 118] width 100 height 8
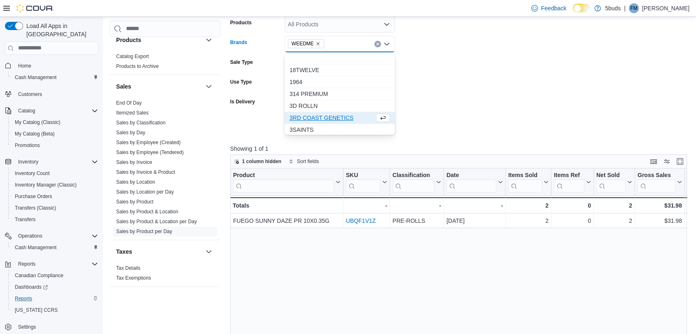
click at [468, 107] on form "Date Range Today Locations 5Buds - Weyburn Classifications All Classifications …" at bounding box center [461, 41] width 462 height 188
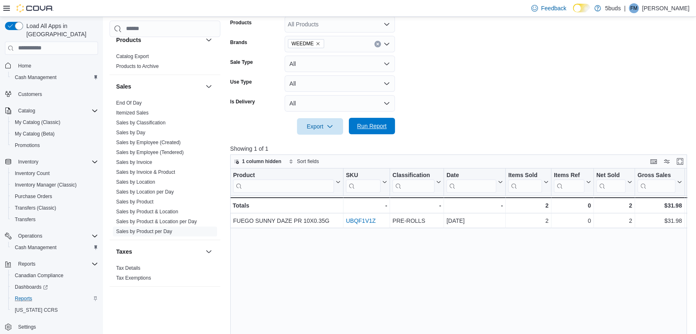
click at [379, 126] on span "Run Report" at bounding box center [372, 126] width 30 height 8
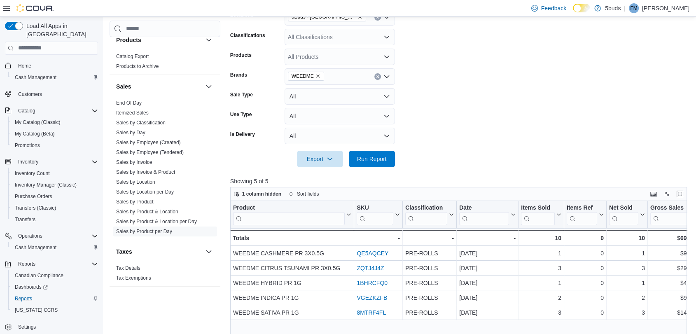
scroll to position [142, 0]
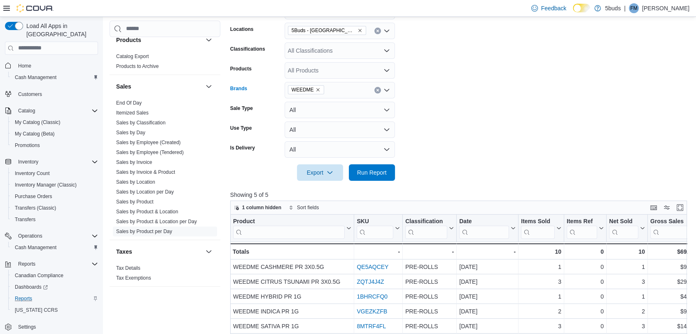
click at [315, 89] on icon "Remove WEEDME from selection in this group" at bounding box center [317, 89] width 5 height 5
type input "*********"
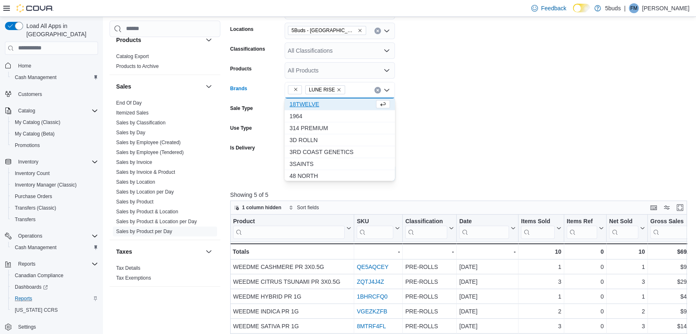
click at [296, 89] on icon "Remove from selection in this group" at bounding box center [295, 89] width 5 height 5
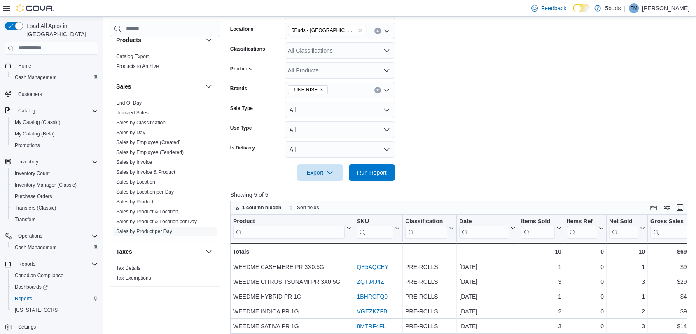
click at [443, 105] on form "Date Range Today Locations 5Buds - Weyburn Classifications All Classifications …" at bounding box center [461, 87] width 462 height 188
click at [382, 170] on span "Run Report" at bounding box center [372, 172] width 30 height 8
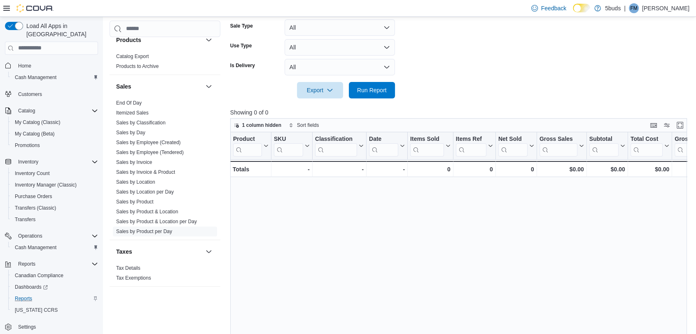
scroll to position [96, 0]
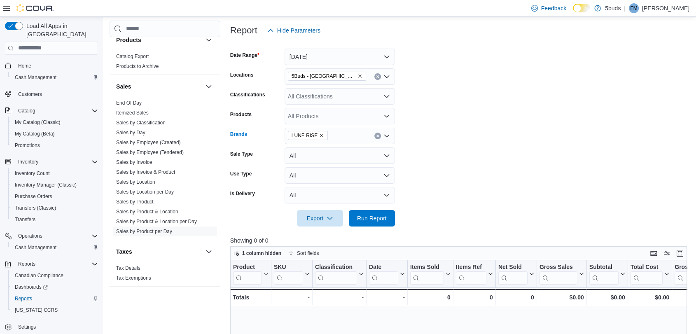
click at [340, 138] on div "LUNE RISE" at bounding box center [340, 136] width 110 height 16
click at [443, 184] on form "Date Range Today Locations 5Buds - Weyburn Classifications All Classifications …" at bounding box center [461, 133] width 462 height 188
click at [371, 216] on span "Run Report" at bounding box center [372, 218] width 30 height 8
click at [320, 135] on icon "Remove LUNE RISE from selection in this group" at bounding box center [321, 135] width 5 height 5
type input "*******"
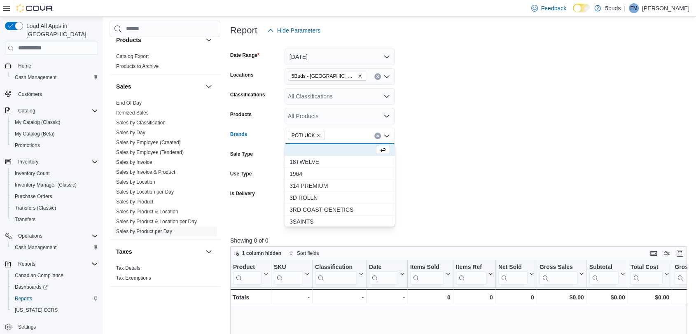
click at [546, 175] on form "Date Range Today Locations 5Buds - Weyburn Classifications All Classifications …" at bounding box center [461, 133] width 462 height 188
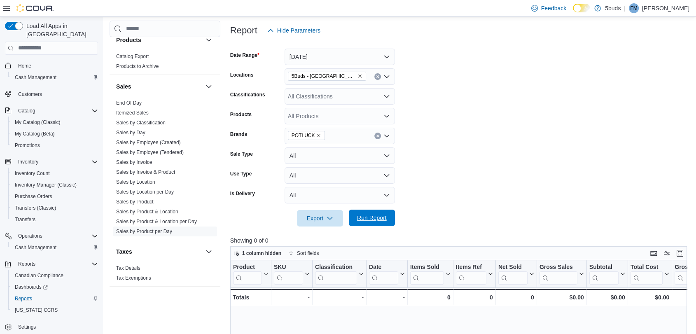
drag, startPoint x: 357, startPoint y: 213, endPoint x: 359, endPoint y: 209, distance: 4.8
click at [357, 212] on span "Run Report" at bounding box center [372, 218] width 36 height 16
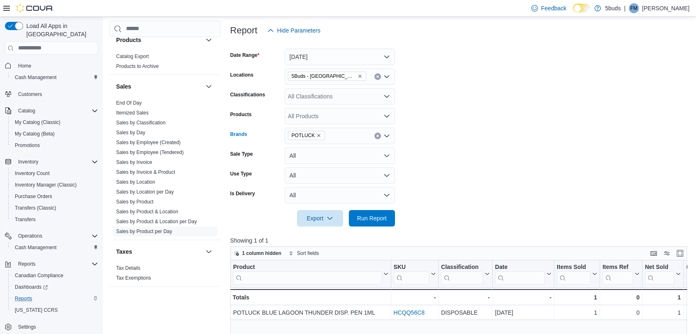
click at [316, 134] on icon "Remove POTLUCK from selection in this group" at bounding box center [318, 135] width 5 height 5
type input "******"
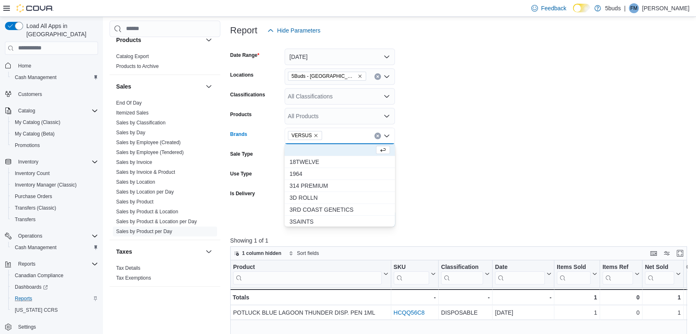
click at [514, 145] on form "Date Range Today Locations 5Buds - Weyburn Classifications All Classifications …" at bounding box center [461, 133] width 462 height 188
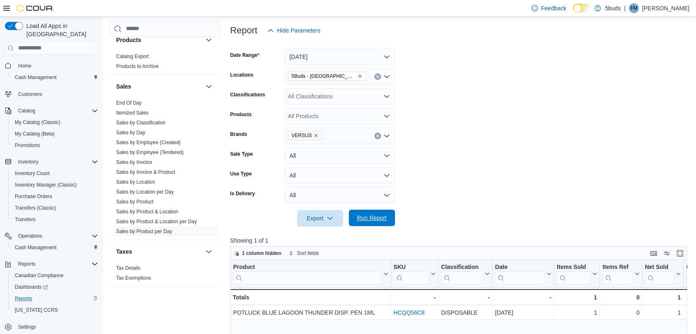
click at [368, 220] on span "Run Report" at bounding box center [372, 218] width 30 height 8
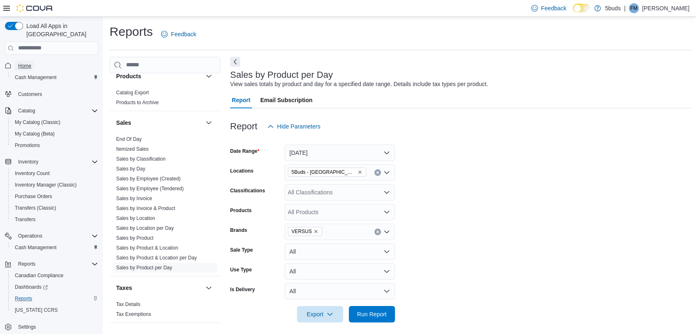
click at [21, 63] on span "Home" at bounding box center [24, 66] width 13 height 7
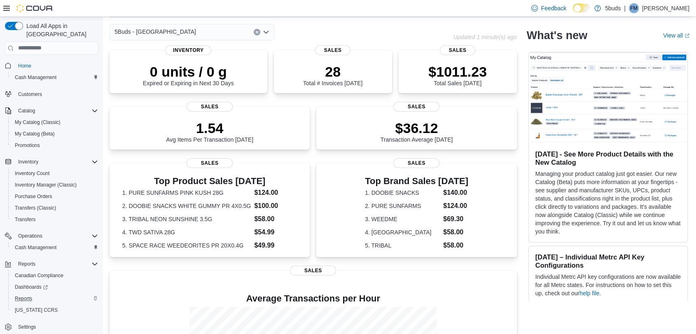
scroll to position [46, 0]
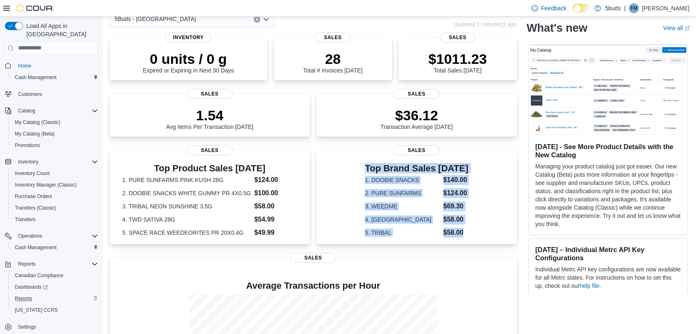
drag, startPoint x: 369, startPoint y: 168, endPoint x: 494, endPoint y: 250, distance: 149.8
click at [494, 248] on div "Top Brand Sales Today 1. DOOBIE SNACKS $140.00 2. PURE SUNFARMS $124.00 3. WEED…" at bounding box center [416, 199] width 200 height 98
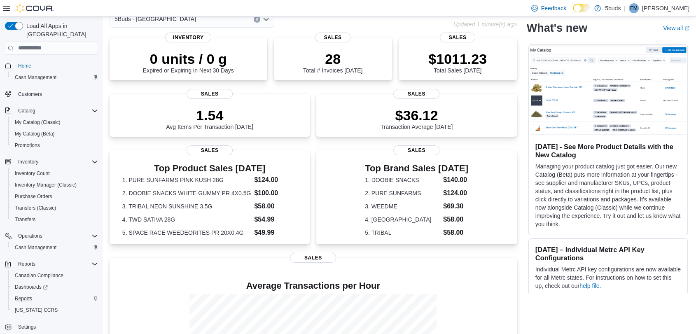
click at [410, 259] on div "0 units / 0 g Expired or Expiring in Next 30 Days Inventory 28 Total # Invoices…" at bounding box center [313, 232] width 407 height 390
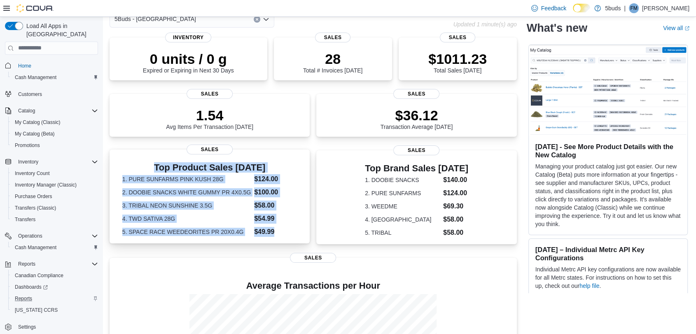
drag, startPoint x: 145, startPoint y: 162, endPoint x: 282, endPoint y: 234, distance: 154.7
click at [282, 234] on div "Top Product Sales Today 1. PURE SUNFARMS PINK KUSH 28G $124.00 2. DOOBIE SNACKS…" at bounding box center [210, 196] width 200 height 94
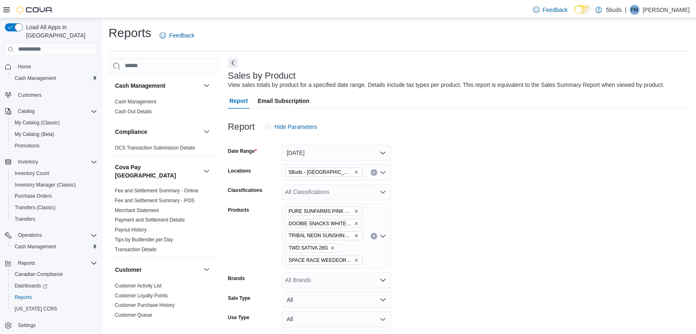
scroll to position [5, 0]
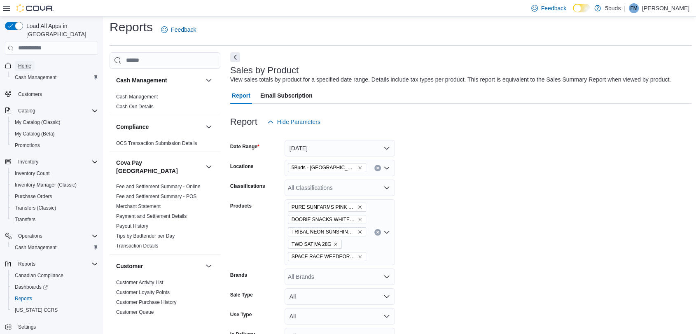
click at [30, 63] on span "Home" at bounding box center [24, 66] width 13 height 7
